Goal: Information Seeking & Learning: Learn about a topic

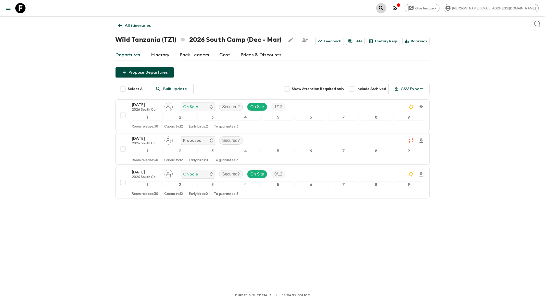
click at [384, 6] on icon "search adventures" at bounding box center [381, 8] width 4 height 4
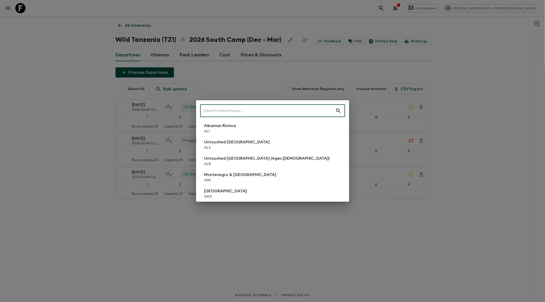
click at [255, 109] on input "text" at bounding box center [267, 111] width 135 height 14
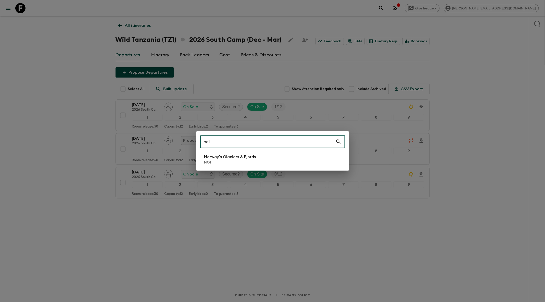
type input "no1"
click at [228, 161] on p "NO1" at bounding box center [230, 162] width 52 height 5
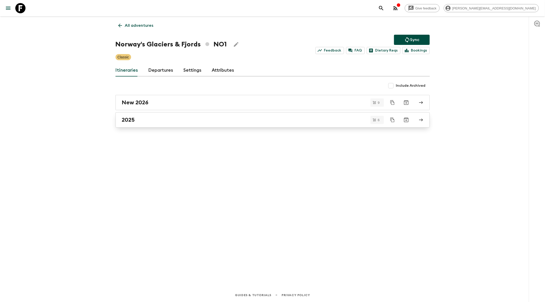
click at [171, 122] on div "2025" at bounding box center [268, 120] width 292 height 7
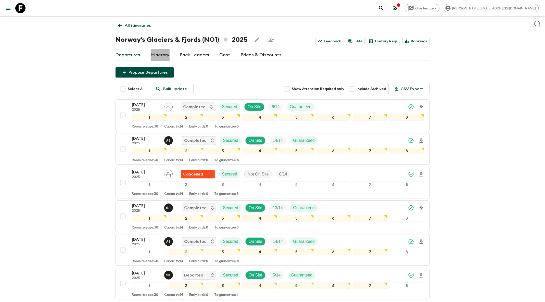
click at [160, 57] on link "Itinerary" at bounding box center [160, 55] width 19 height 12
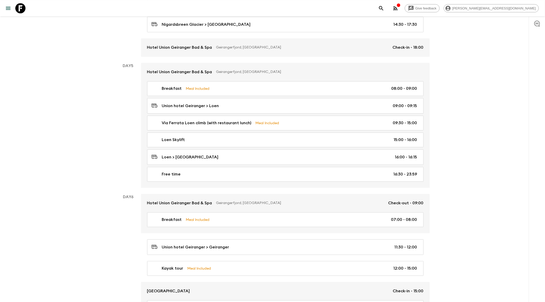
scroll to position [544, 0]
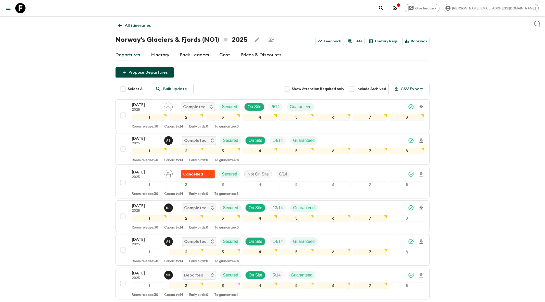
scroll to position [41, 0]
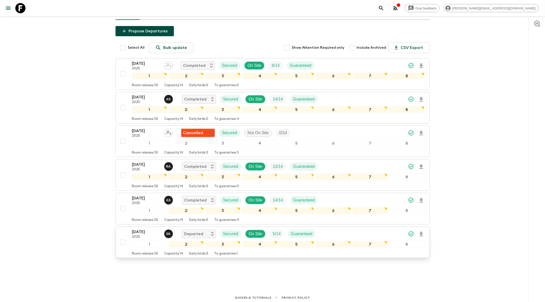
click at [338, 232] on div "[DATE] 2025 S K Departed Secured On Site 5 / 14 Guaranteed" at bounding box center [278, 234] width 292 height 10
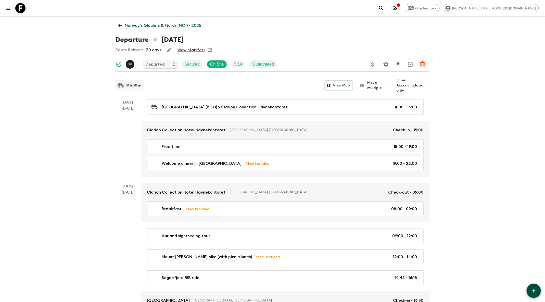
click at [122, 23] on icon at bounding box center [120, 26] width 6 height 6
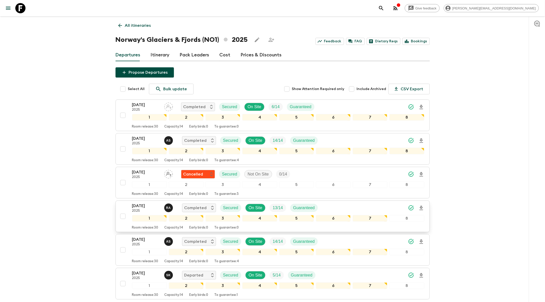
click at [366, 205] on div "[DATE] 2025 R A Completed Secured On Site 13 / 14 Guaranteed" at bounding box center [278, 208] width 292 height 10
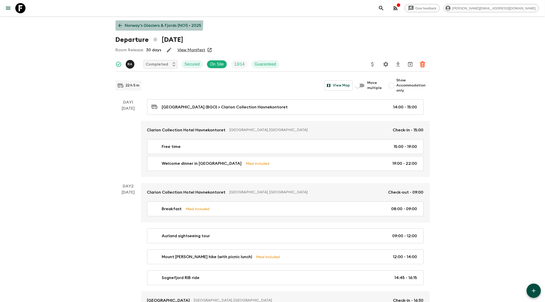
click at [121, 22] on link "Norway's Glaciers & Fjords (NO1) • 2025" at bounding box center [160, 25] width 89 height 10
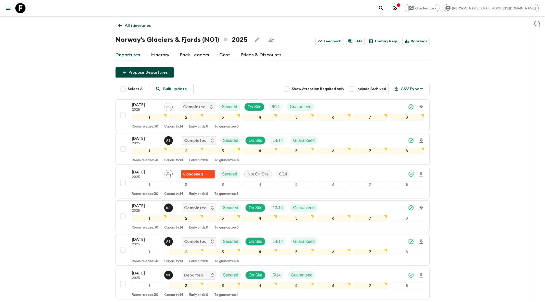
click at [122, 27] on icon at bounding box center [120, 26] width 6 height 6
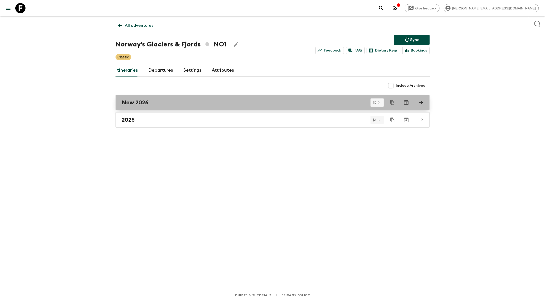
click at [162, 101] on div "New 2026" at bounding box center [268, 102] width 292 height 7
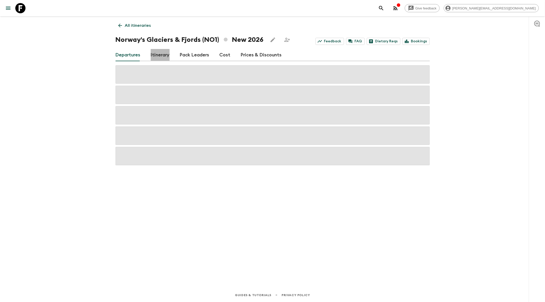
click at [163, 55] on link "Itinerary" at bounding box center [160, 55] width 19 height 12
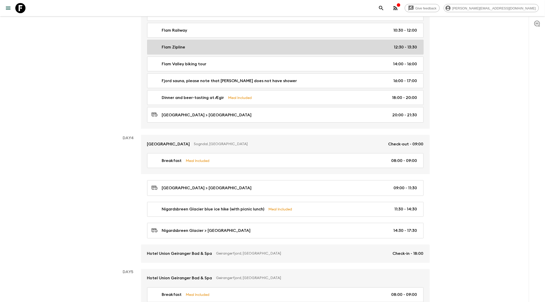
scroll to position [350, 0]
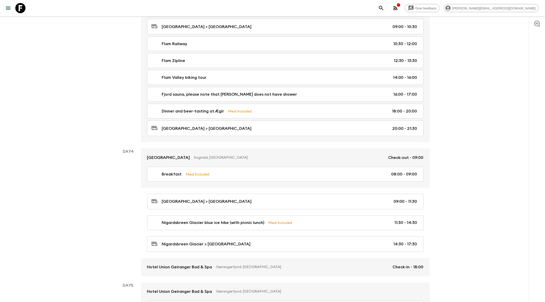
click at [385, 8] on icon "search adventures" at bounding box center [381, 8] width 6 height 6
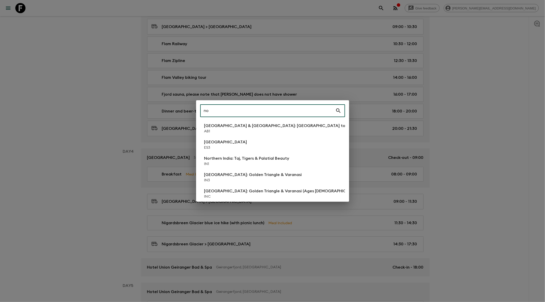
type input "noa"
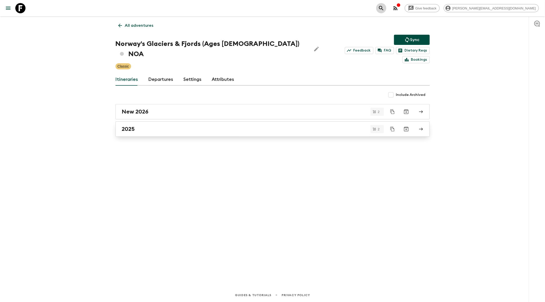
click at [279, 121] on link "2025" at bounding box center [273, 128] width 314 height 15
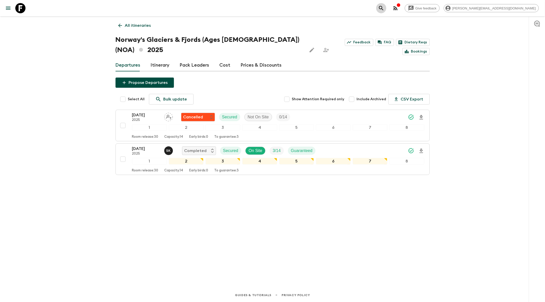
click at [387, 11] on button "search adventures" at bounding box center [381, 8] width 10 height 10
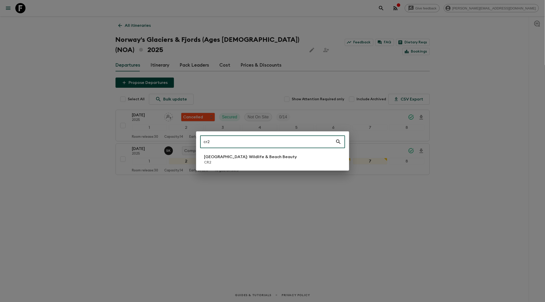
type input "cr2"
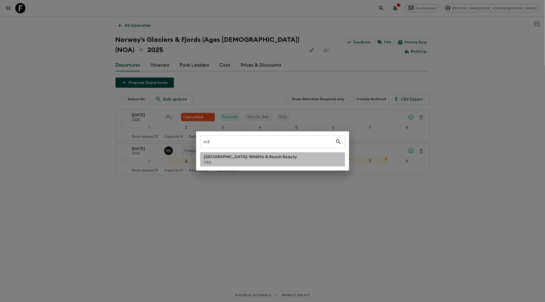
click at [264, 160] on p "CR2" at bounding box center [250, 162] width 93 height 5
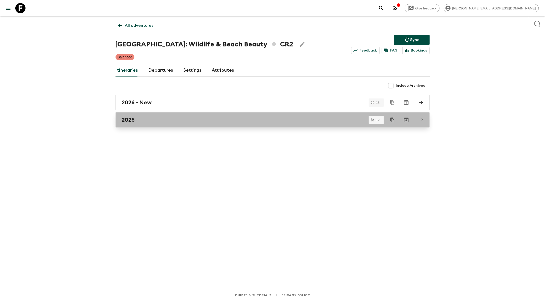
click at [235, 117] on div "2025" at bounding box center [268, 120] width 292 height 7
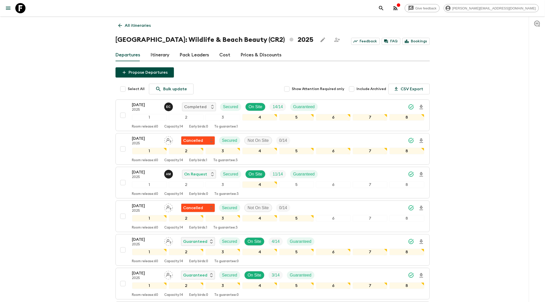
scroll to position [241, 0]
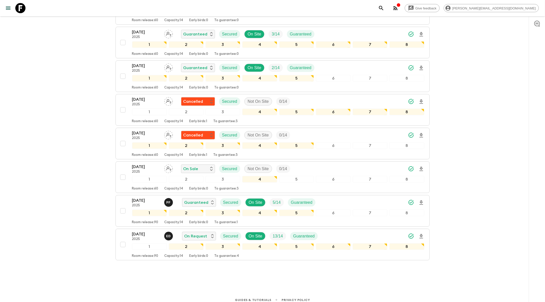
click at [342, 229] on button "[DATE] 2025 E D On Request Secured On Site 13 / 14 Guaranteed 1 2 3 4 5 6 7 8 R…" at bounding box center [273, 245] width 314 height 32
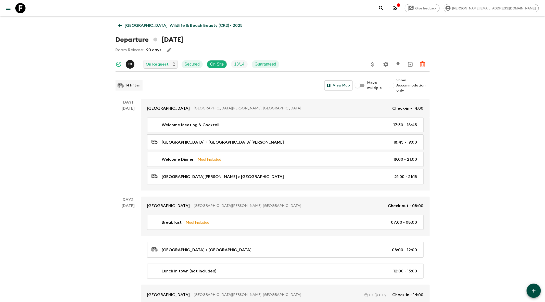
click at [385, 8] on icon "search adventures" at bounding box center [381, 8] width 6 height 6
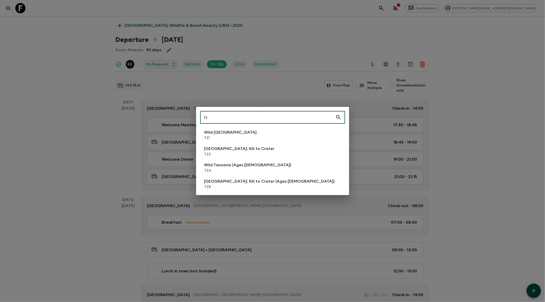
type input "tz1"
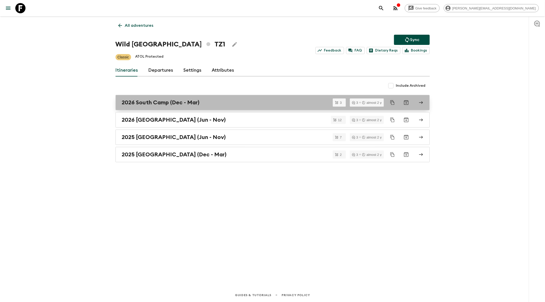
click at [213, 105] on div "2026 South Camp (Dec - Mar)" at bounding box center [268, 102] width 292 height 7
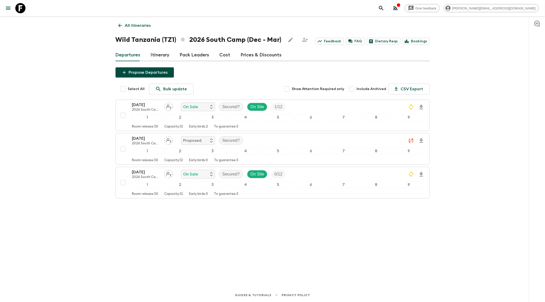
click at [385, 8] on icon "search adventures" at bounding box center [381, 8] width 6 height 6
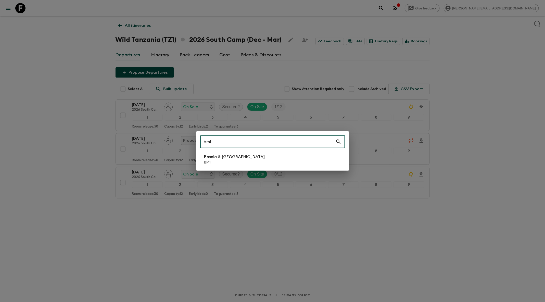
type input "bm1"
click at [243, 156] on p "Bosnia & [GEOGRAPHIC_DATA]" at bounding box center [234, 157] width 61 height 6
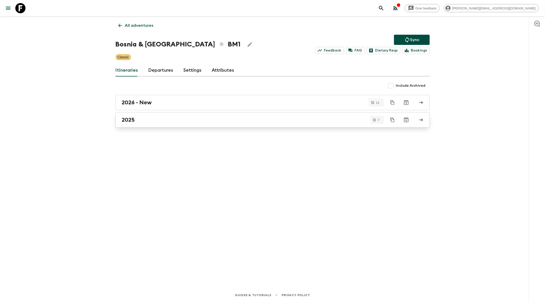
click at [220, 122] on div "2025" at bounding box center [268, 120] width 292 height 7
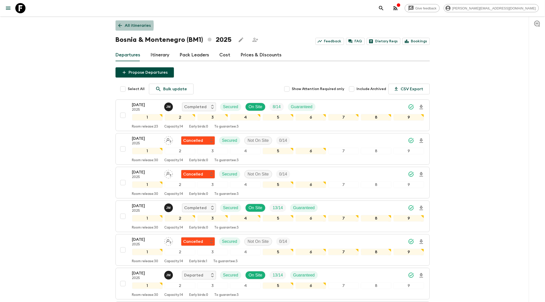
click at [120, 25] on icon at bounding box center [120, 26] width 4 height 4
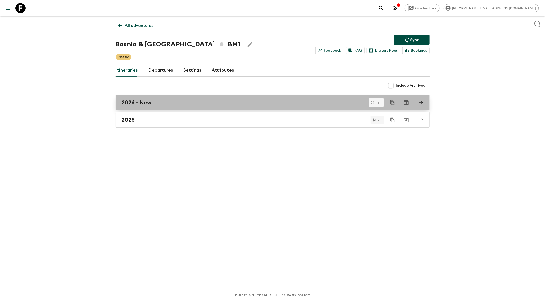
click at [163, 101] on div "2026 - New" at bounding box center [268, 102] width 292 height 7
